Goal: Task Accomplishment & Management: Manage account settings

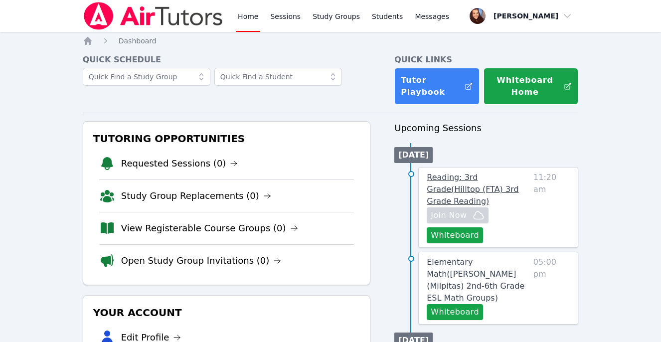
click at [499, 175] on span "Reading: 3rd Grade ( Hilltop (FTA) 3rd Grade Reading )" at bounding box center [473, 189] width 92 height 33
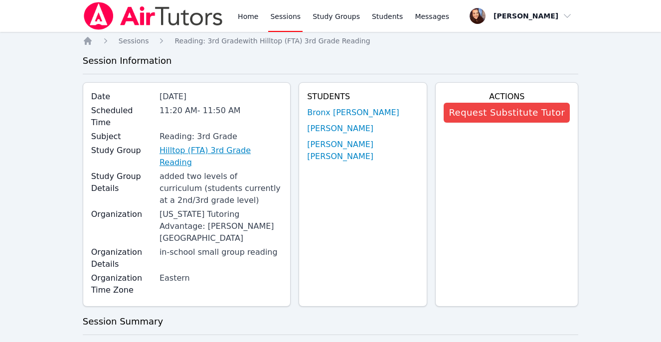
click at [221, 145] on link "Hilltop (FTA) 3rd Grade Reading" at bounding box center [221, 157] width 123 height 24
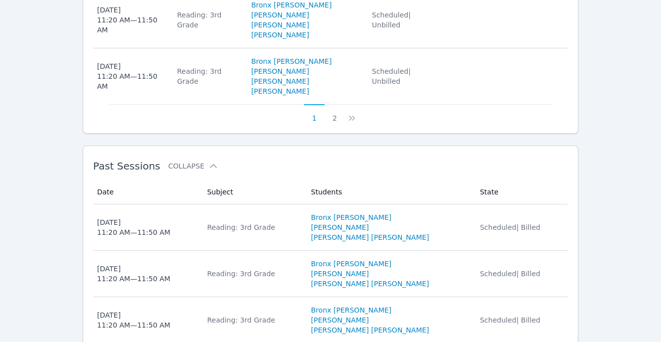
scroll to position [913, 0]
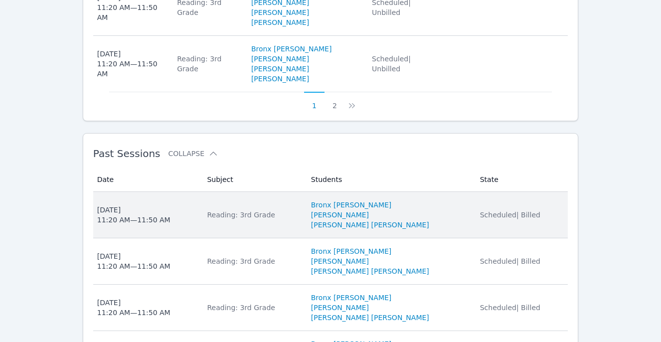
click at [446, 220] on li "[PERSON_NAME] [PERSON_NAME]" at bounding box center [389, 225] width 157 height 10
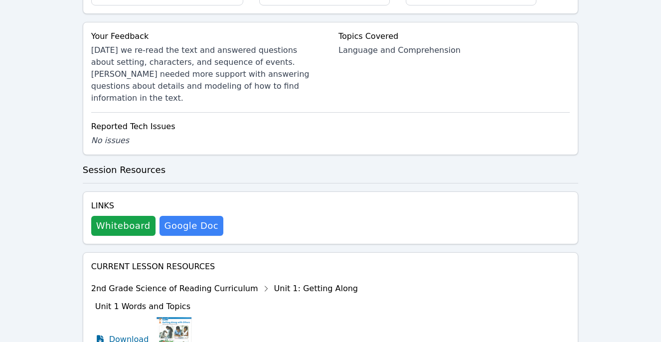
scroll to position [472, 0]
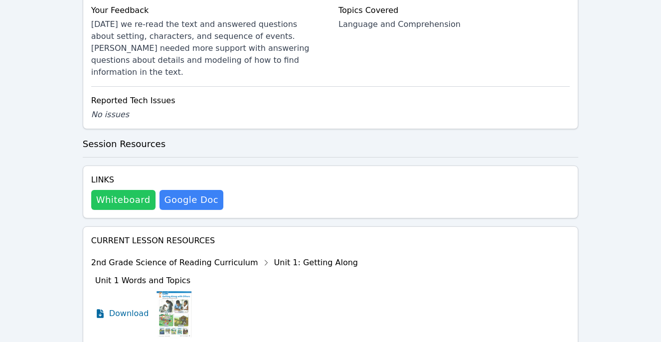
click at [115, 190] on button "Whiteboard" at bounding box center [123, 200] width 64 height 20
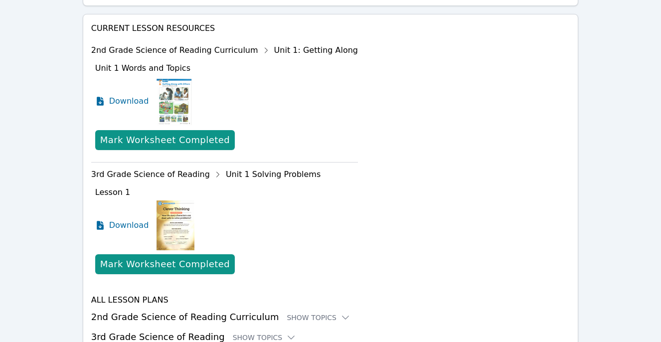
scroll to position [697, 0]
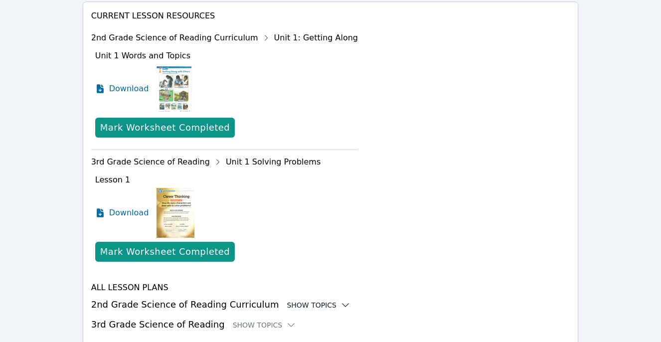
click at [294, 300] on div "Show Topics" at bounding box center [319, 305] width 64 height 10
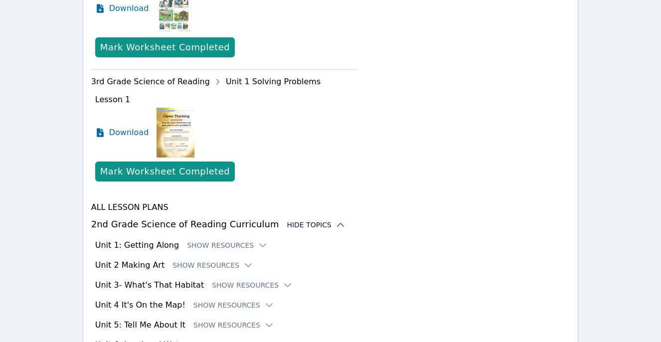
scroll to position [819, 0]
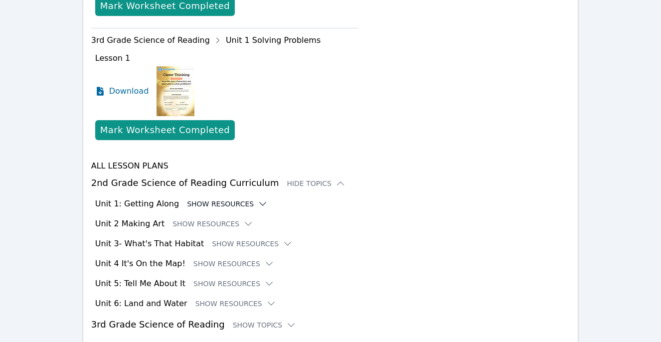
click at [225, 199] on button "Show Resources" at bounding box center [227, 204] width 81 height 10
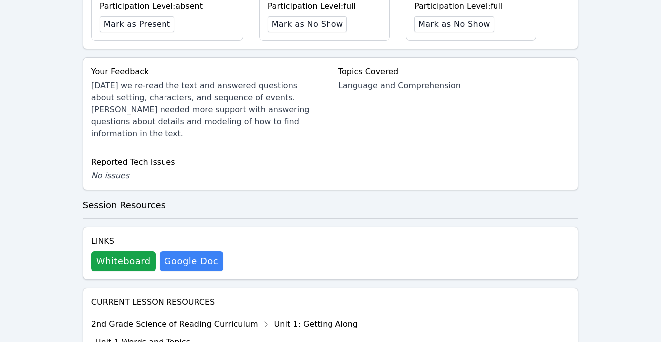
scroll to position [0, 0]
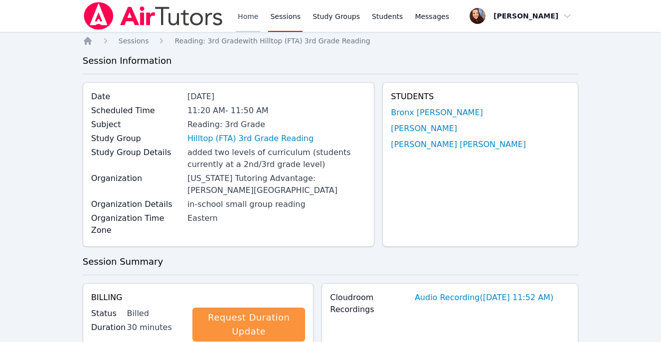
click at [248, 13] on link "Home" at bounding box center [248, 16] width 24 height 32
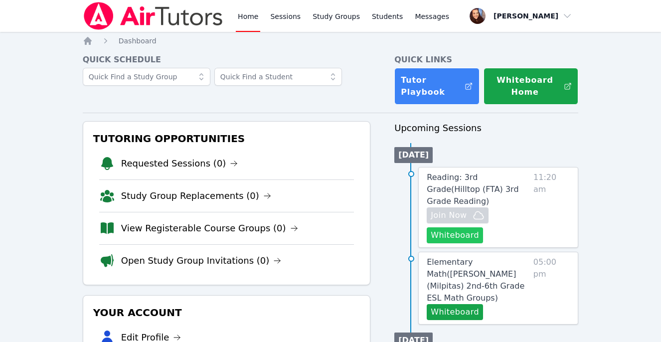
click at [455, 227] on button "Whiteboard" at bounding box center [455, 235] width 56 height 16
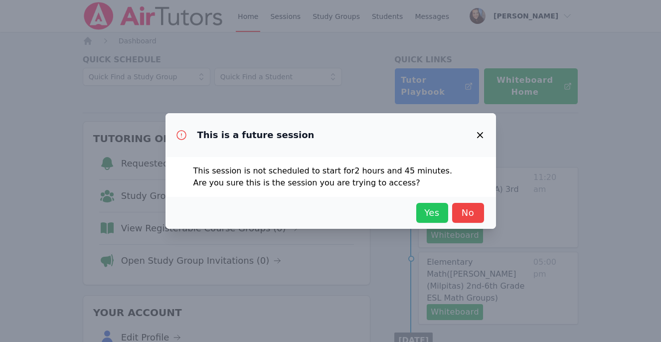
click at [424, 215] on span "Yes" at bounding box center [433, 213] width 22 height 14
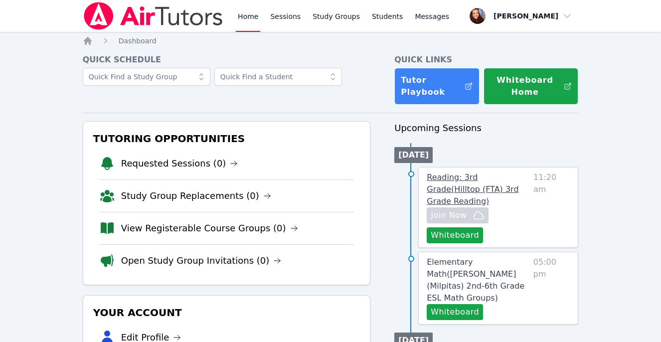
click at [484, 181] on span "Reading: 3rd Grade ( Hilltop (FTA) 3rd Grade Reading )" at bounding box center [473, 189] width 92 height 33
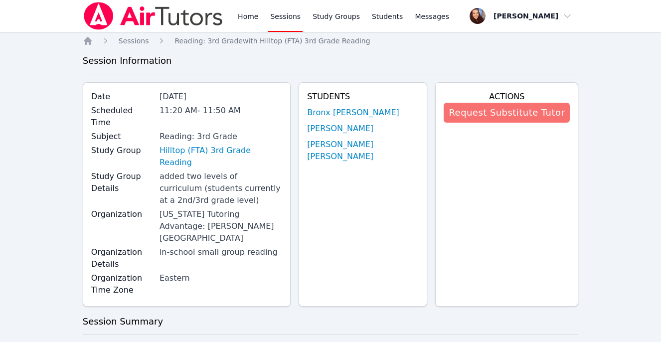
click at [488, 107] on button "Request Substitute Tutor" at bounding box center [507, 113] width 126 height 20
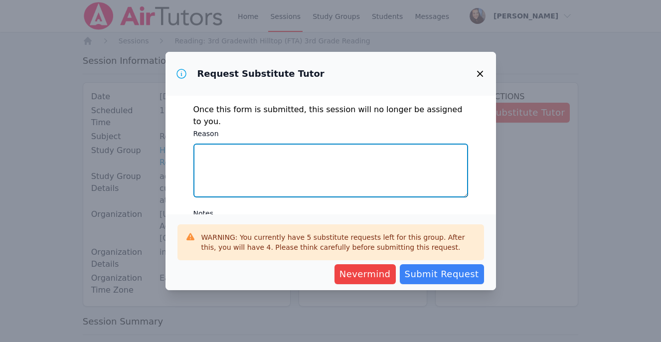
click at [299, 159] on textarea "Reason" at bounding box center [331, 171] width 275 height 54
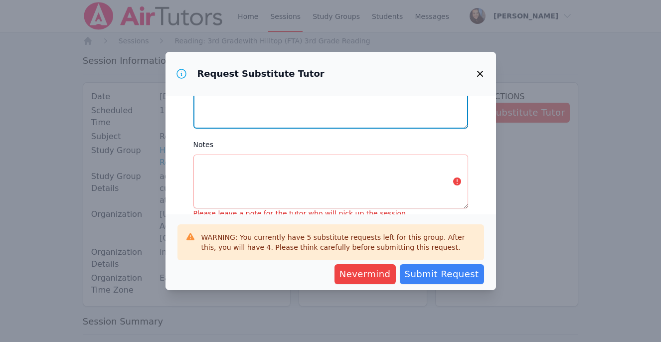
type textarea "MBA final exam"
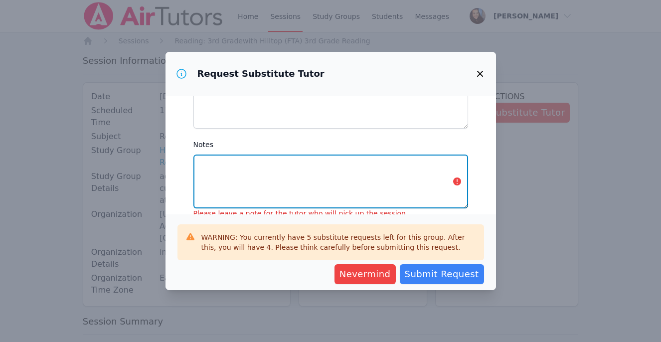
click at [232, 167] on textarea "Notes" at bounding box center [331, 182] width 275 height 54
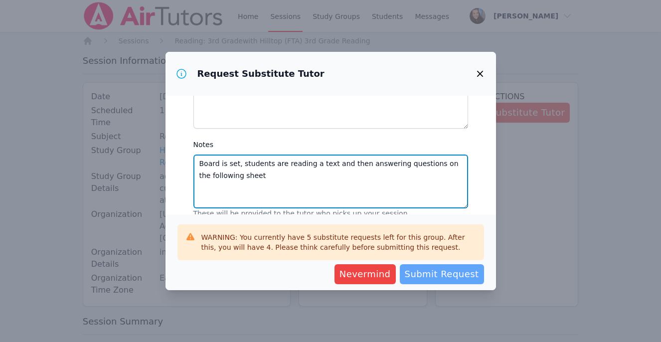
type textarea "Board is set, students are reading a text and then answering questions on the f…"
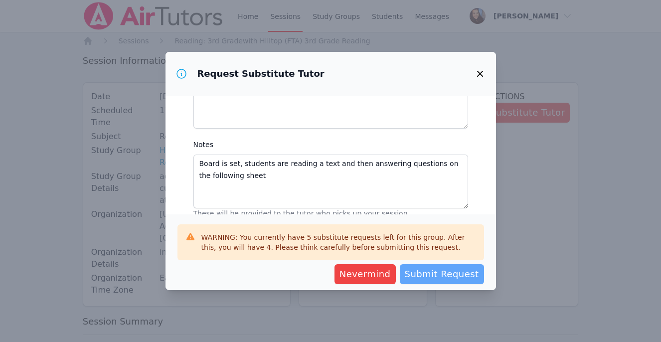
click at [445, 274] on span "Submit Request" at bounding box center [442, 274] width 74 height 14
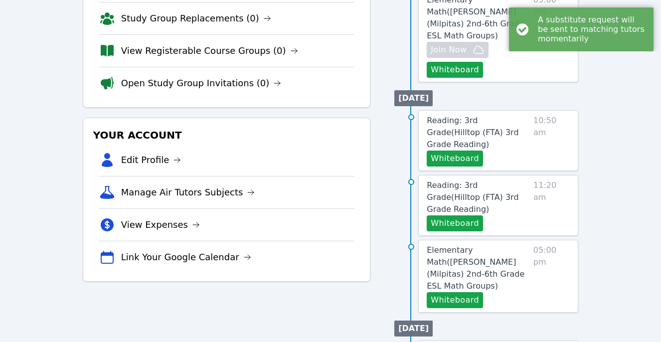
scroll to position [179, 0]
